Goal: Obtain resource: Obtain resource

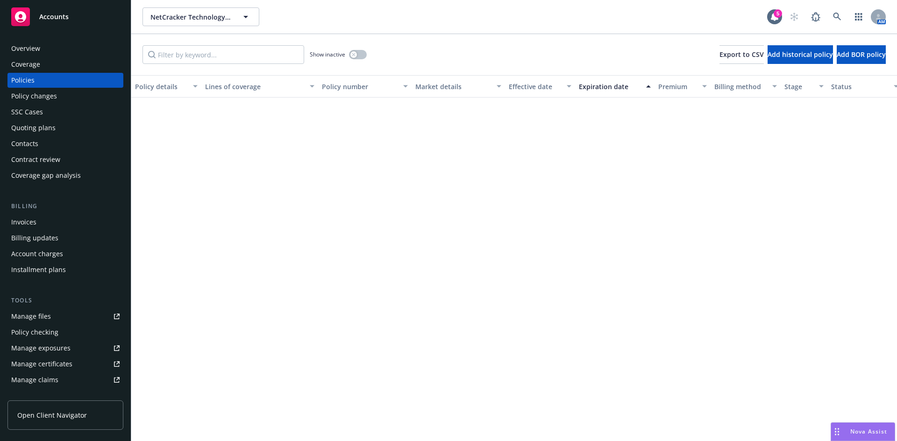
scroll to position [966, 0]
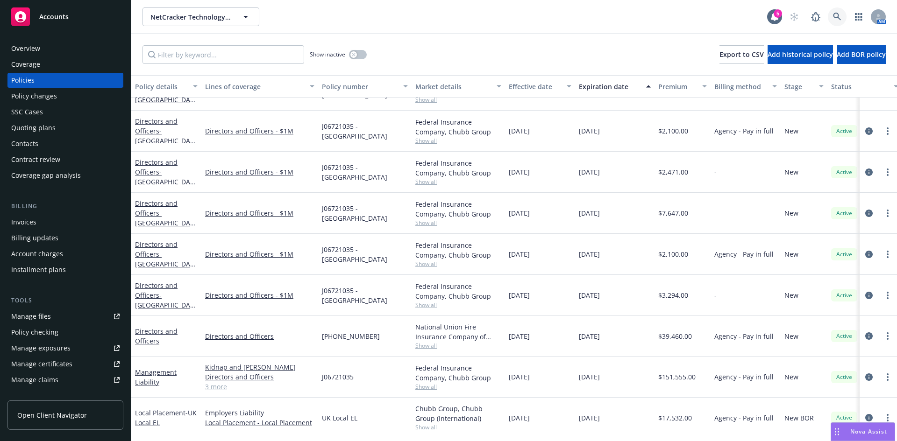
click at [833, 12] on link at bounding box center [836, 16] width 19 height 19
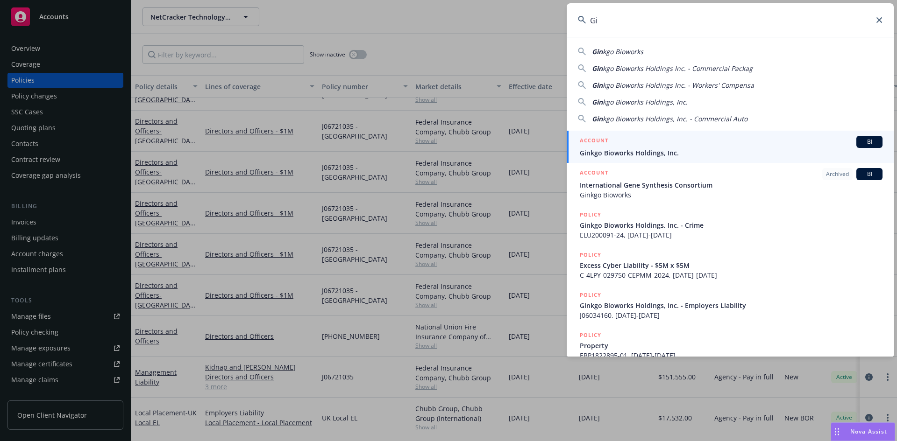
type input "G"
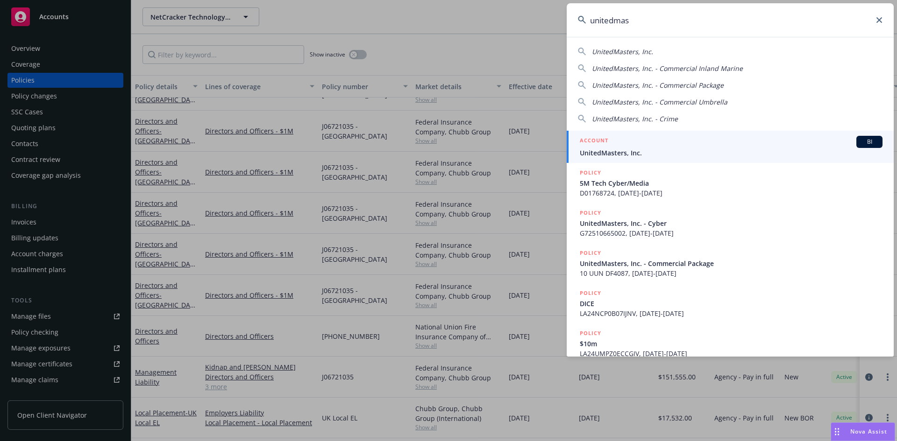
type input "unitedmas"
click at [651, 145] on div "ACCOUNT BI" at bounding box center [731, 142] width 303 height 12
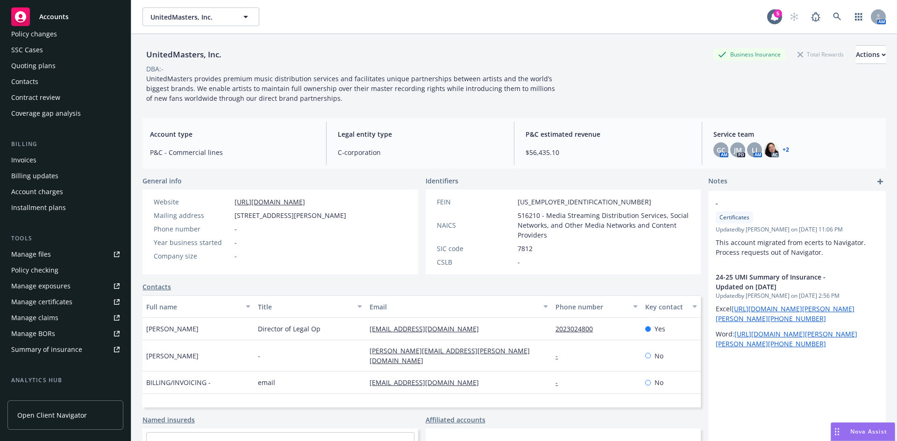
scroll to position [54, 0]
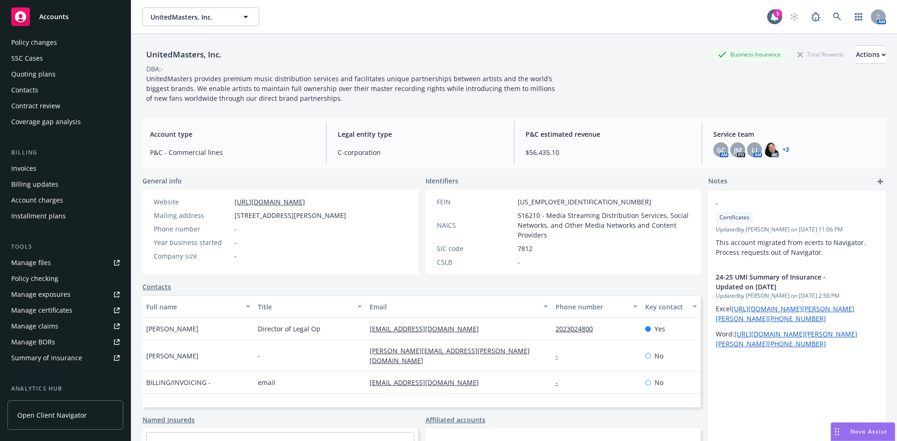
drag, startPoint x: 45, startPoint y: 89, endPoint x: 56, endPoint y: 89, distance: 10.8
click at [45, 89] on div "Contacts" at bounding box center [65, 90] width 108 height 15
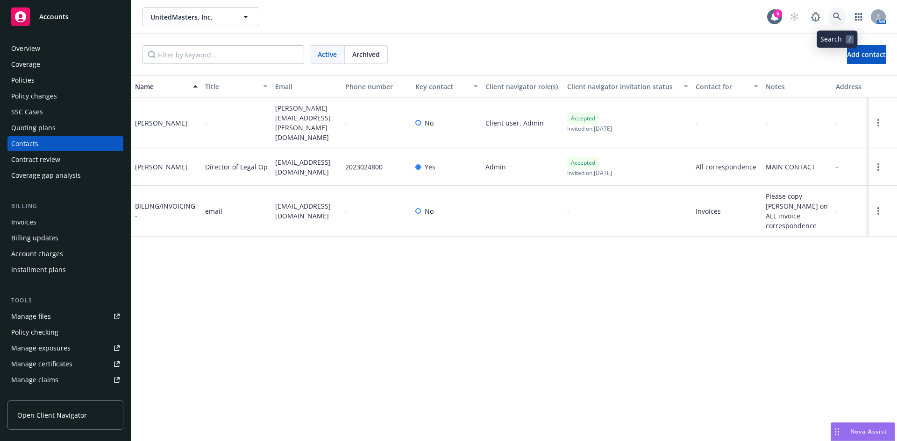
click at [835, 17] on icon at bounding box center [837, 17] width 8 height 8
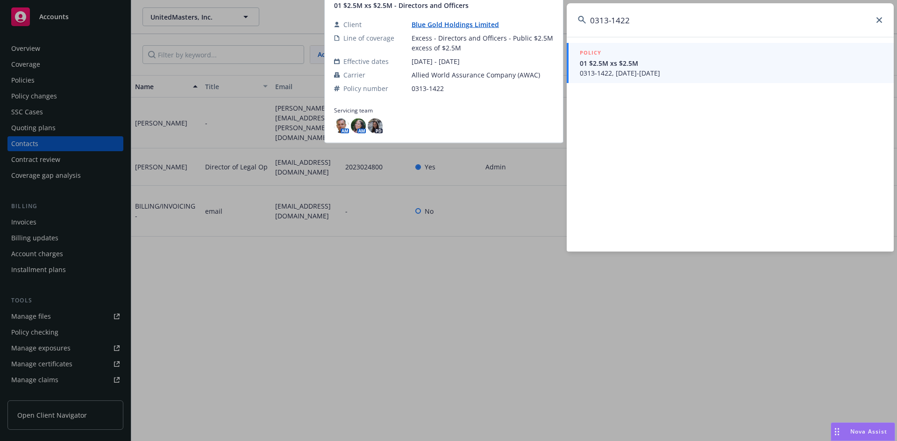
type input "0313-1422"
click at [696, 63] on span "01 $2.5M xs $2.5M" at bounding box center [731, 63] width 303 height 10
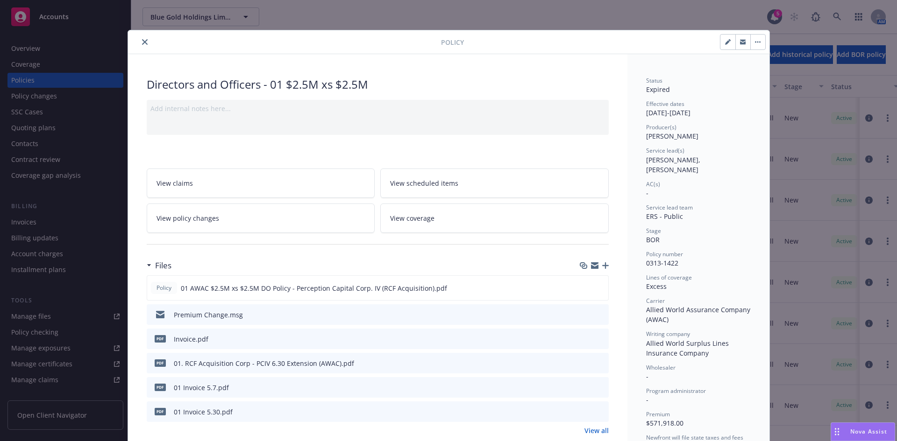
click at [142, 41] on icon "close" at bounding box center [145, 42] width 6 height 6
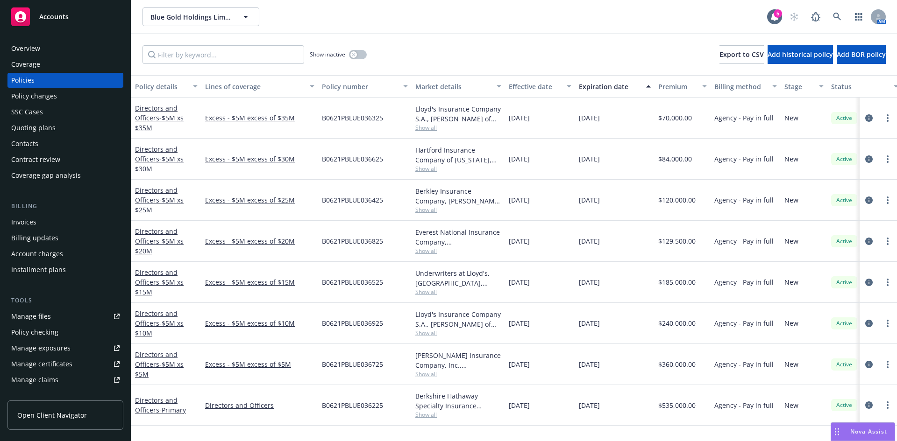
click at [40, 223] on div "Invoices" at bounding box center [65, 222] width 108 height 15
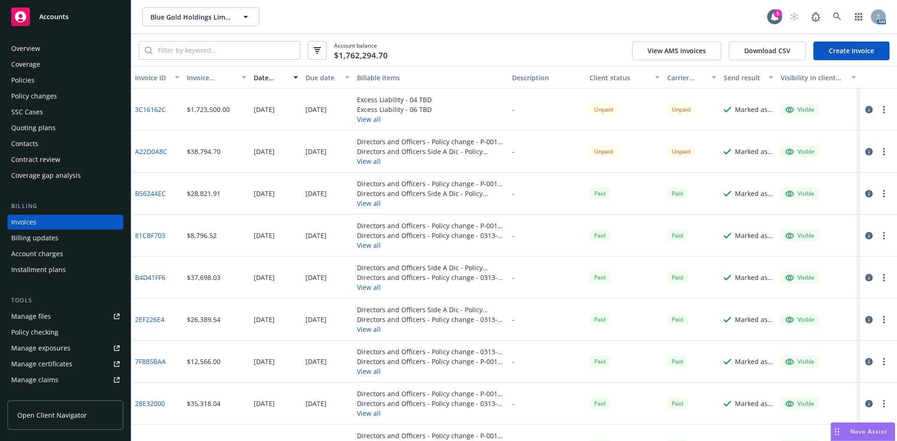
click at [145, 108] on link "3C16162C" at bounding box center [150, 110] width 31 height 10
click at [158, 152] on link "A22D0A8C" at bounding box center [151, 152] width 32 height 10
click at [832, 19] on link at bounding box center [836, 16] width 19 height 19
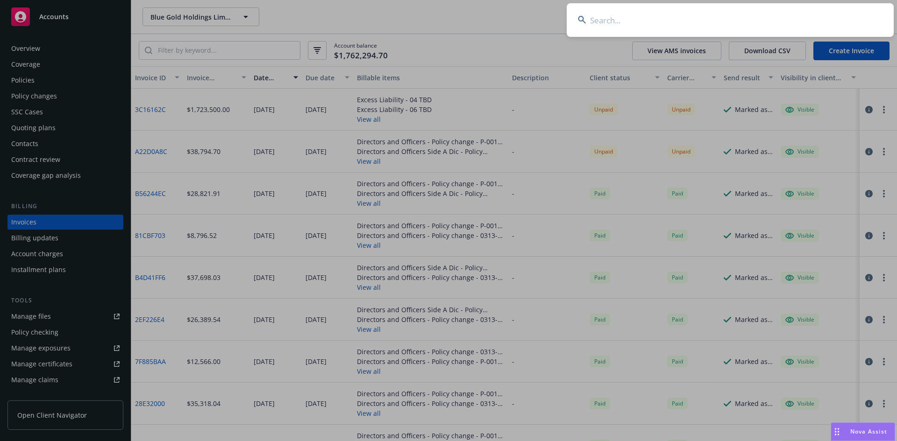
click at [715, 17] on input at bounding box center [729, 20] width 327 height 34
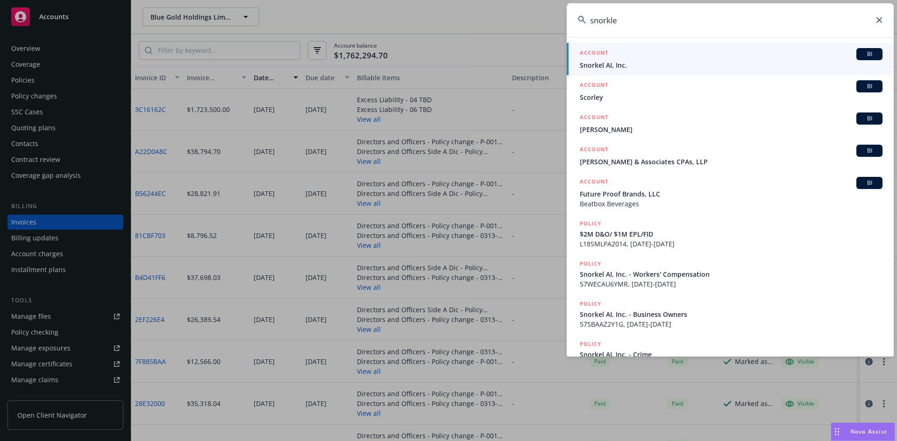
type input "snorkle"
click at [640, 59] on div "ACCOUNT BI" at bounding box center [731, 54] width 303 height 12
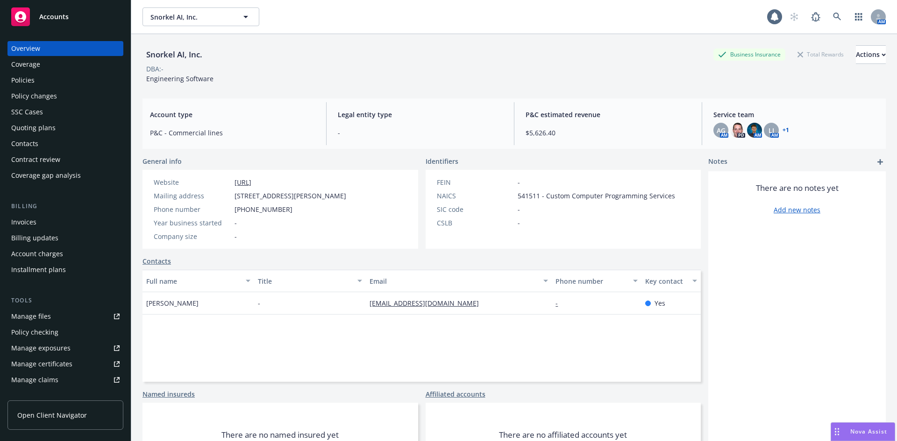
click at [20, 80] on div "Policies" at bounding box center [22, 80] width 23 height 15
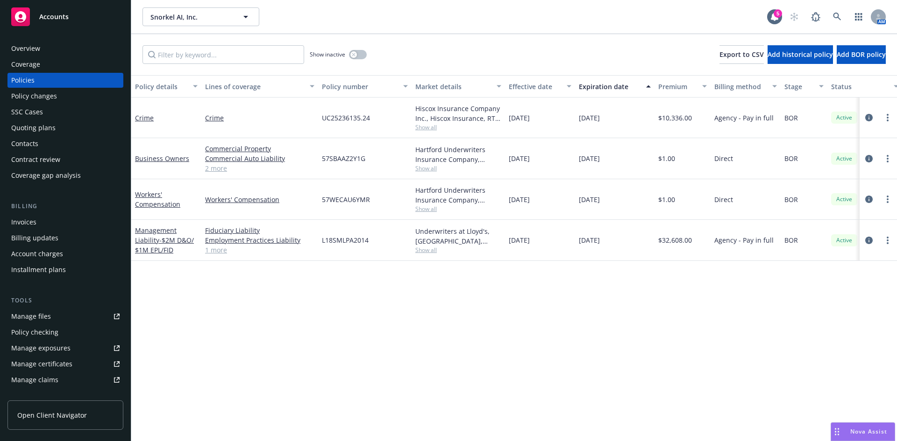
click at [134, 117] on div "Crime" at bounding box center [166, 118] width 70 height 41
click at [141, 116] on link "Crime" at bounding box center [144, 117] width 19 height 9
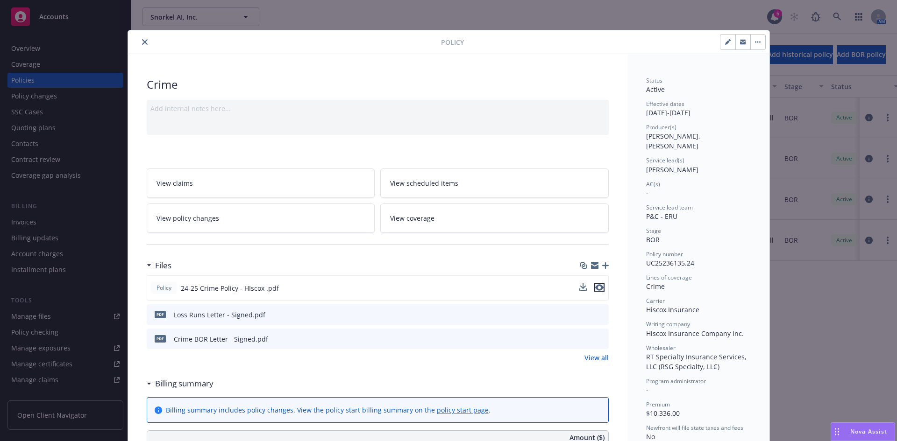
click at [597, 286] on icon "preview file" at bounding box center [599, 287] width 8 height 7
click at [581, 289] on icon "download file" at bounding box center [583, 287] width 7 height 7
click at [355, 77] on div "Crime" at bounding box center [378, 85] width 462 height 16
click at [144, 41] on button "close" at bounding box center [144, 41] width 11 height 11
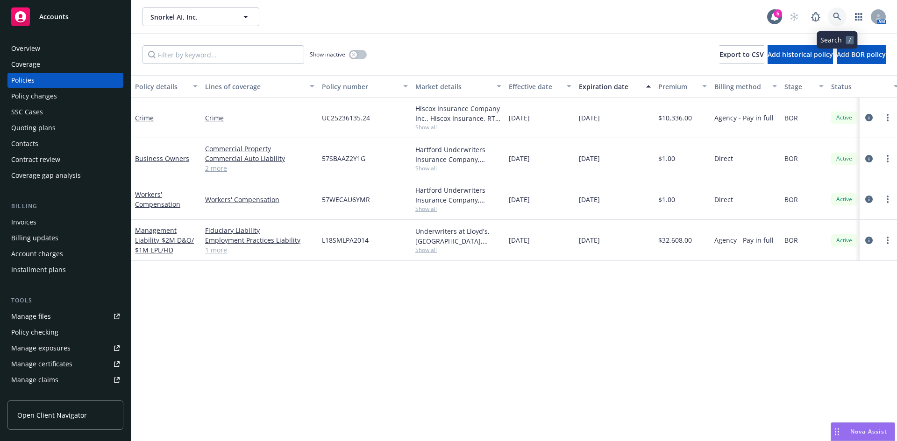
click at [835, 18] on icon at bounding box center [837, 17] width 8 height 8
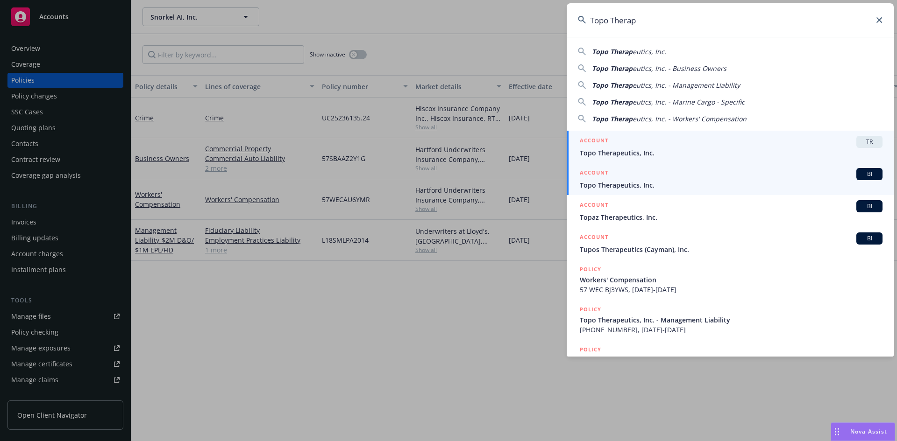
type input "Topo Therap"
click at [607, 179] on div "ACCOUNT BI" at bounding box center [731, 174] width 303 height 12
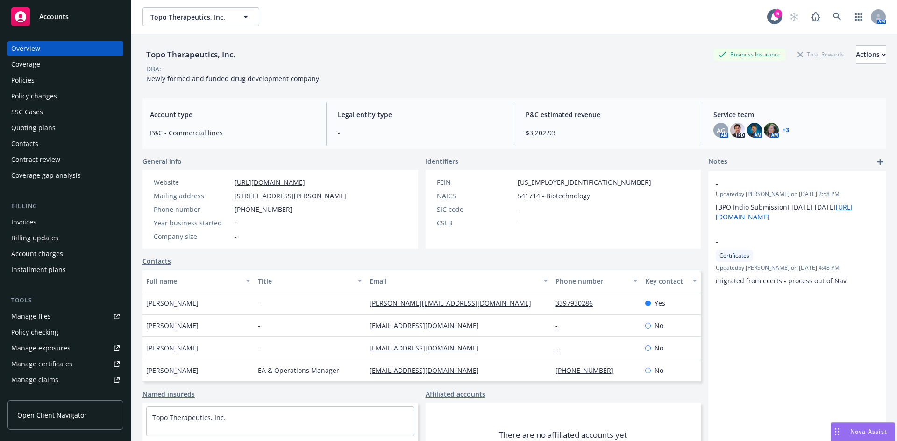
click at [29, 76] on div "Policies" at bounding box center [22, 80] width 23 height 15
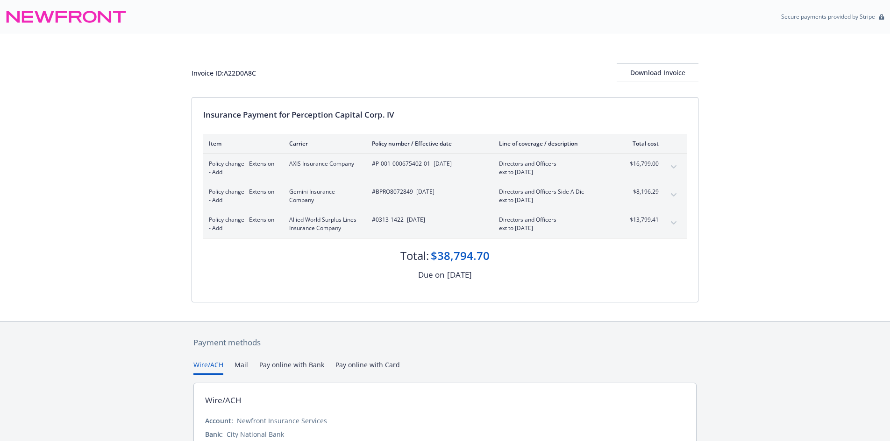
click at [671, 222] on icon "expand content" at bounding box center [674, 223] width 6 height 4
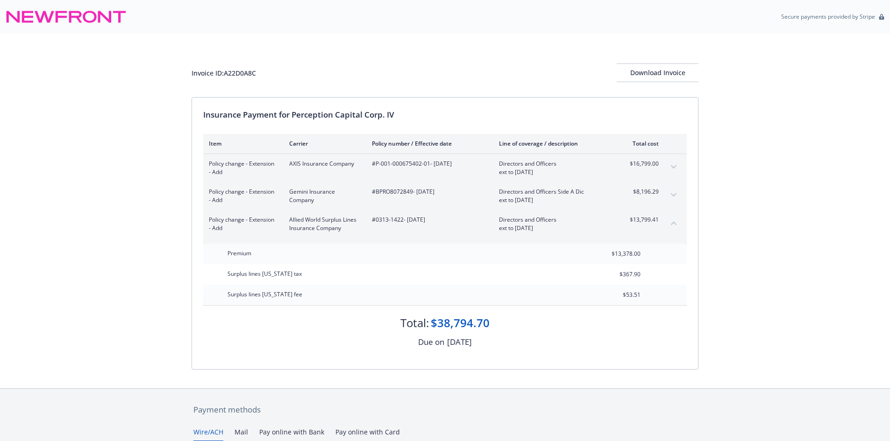
click at [672, 223] on icon "collapse content" at bounding box center [674, 223] width 6 height 4
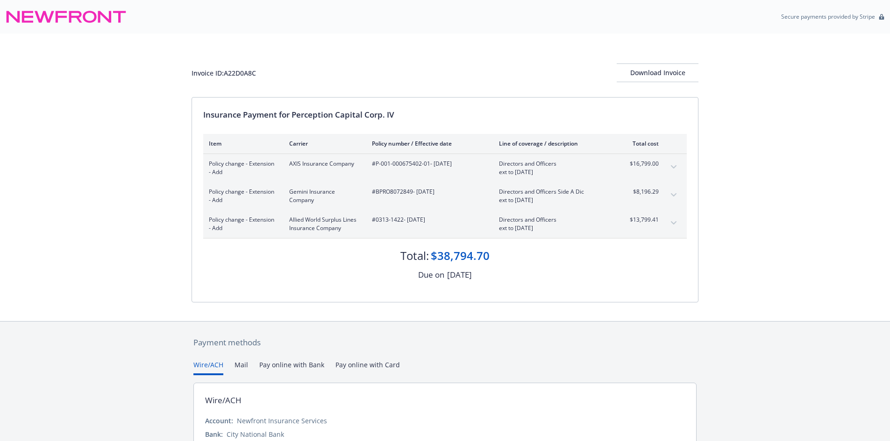
click at [674, 220] on button "expand content" at bounding box center [673, 223] width 15 height 15
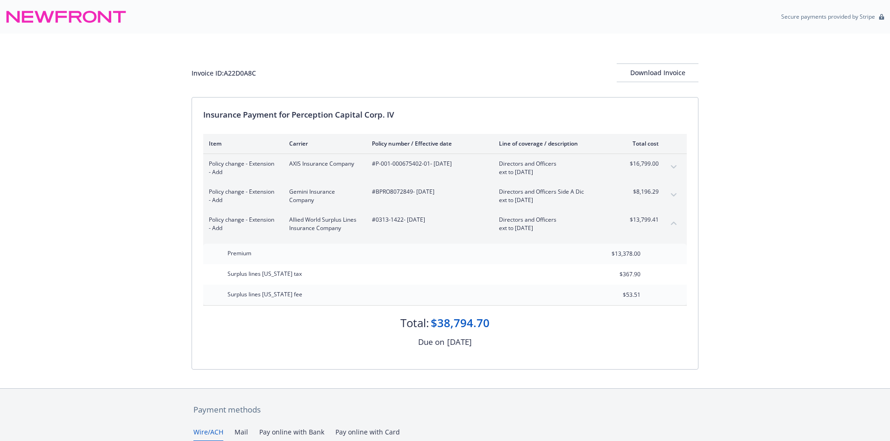
click at [673, 194] on icon "expand content" at bounding box center [674, 195] width 6 height 4
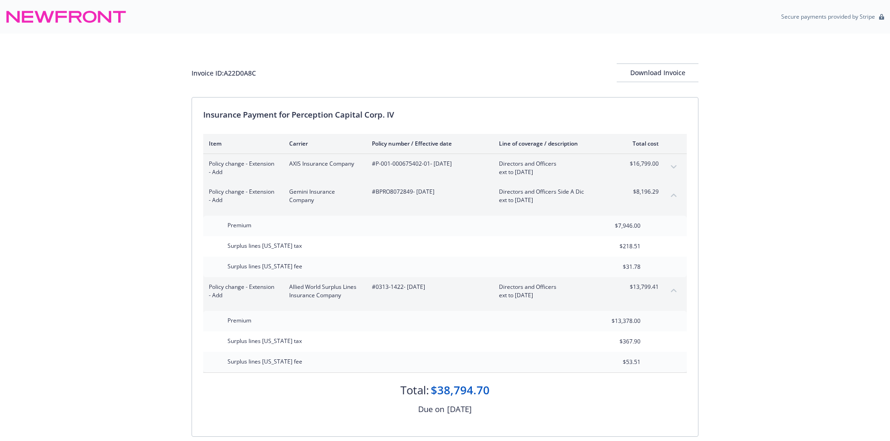
click at [674, 163] on button "expand content" at bounding box center [673, 167] width 15 height 15
